Goal: Navigation & Orientation: Go to known website

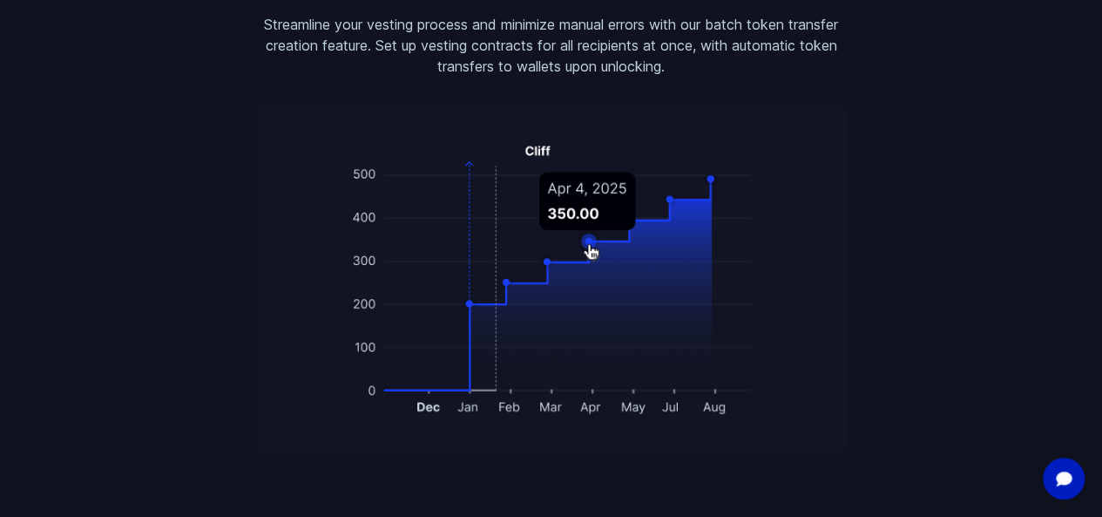
scroll to position [2651, 0]
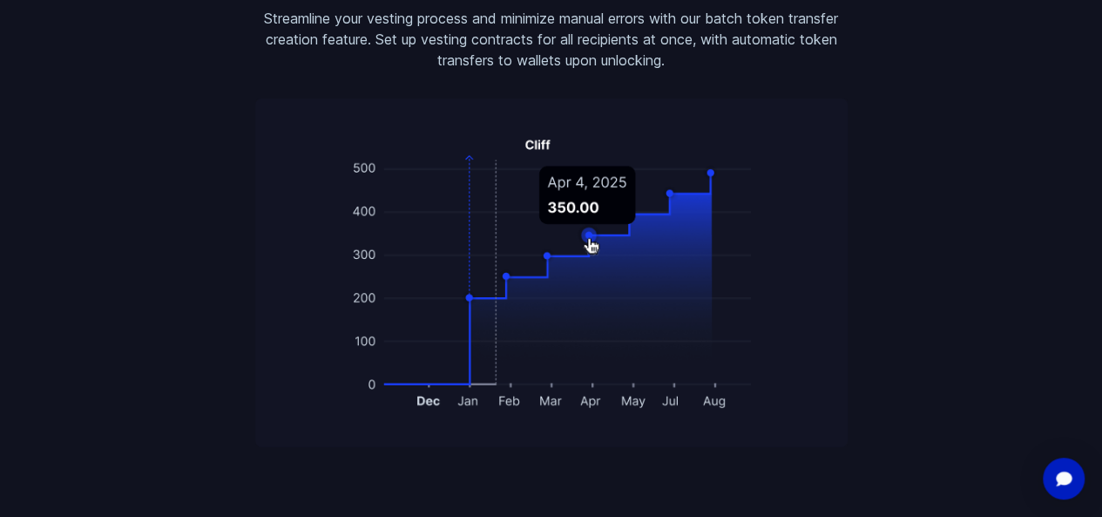
click at [605, 169] on img at bounding box center [551, 272] width 592 height 348
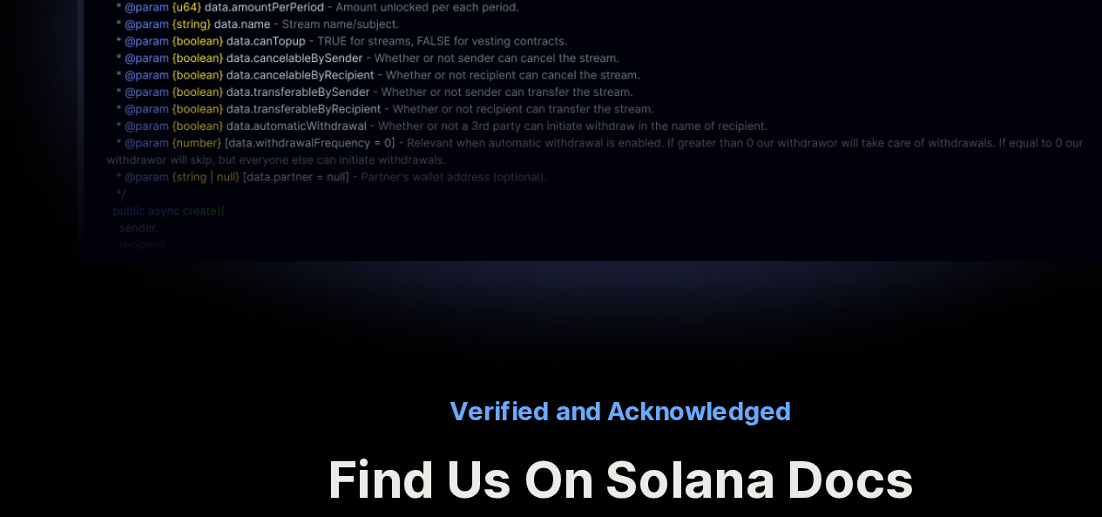
scroll to position [4437, 0]
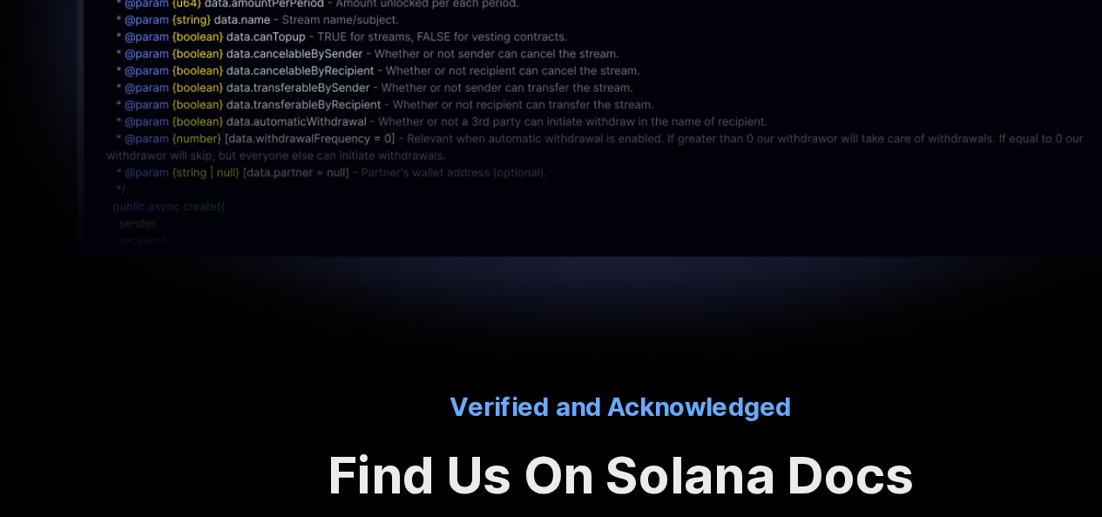
click at [240, 270] on img at bounding box center [551, 107] width 1102 height 609
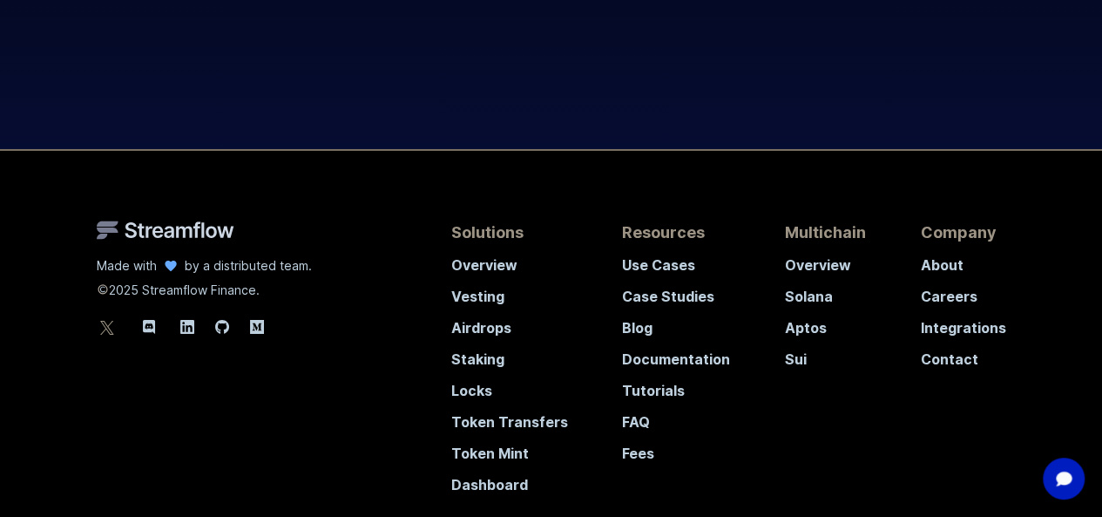
scroll to position [6494, 0]
